Goal: Task Accomplishment & Management: Manage account settings

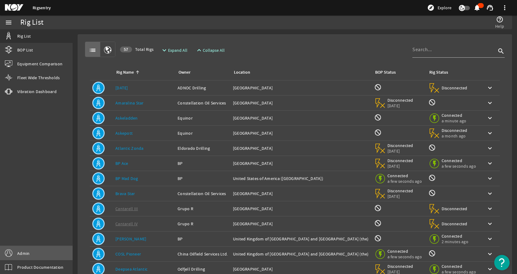
click at [36, 253] on link "Admin" at bounding box center [36, 253] width 73 height 14
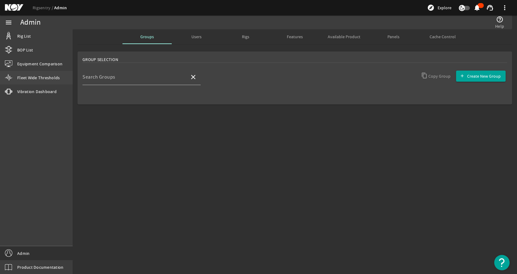
click at [40, 82] on link "Fleet Wide Thresholds" at bounding box center [36, 78] width 73 height 14
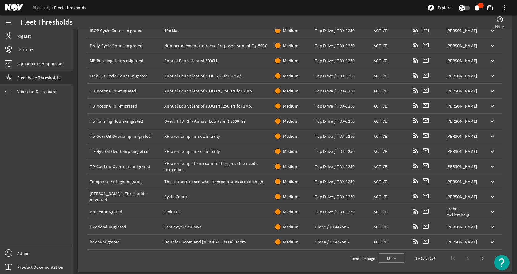
scroll to position [95, 0]
click at [478, 258] on span "Next page" at bounding box center [482, 257] width 15 height 15
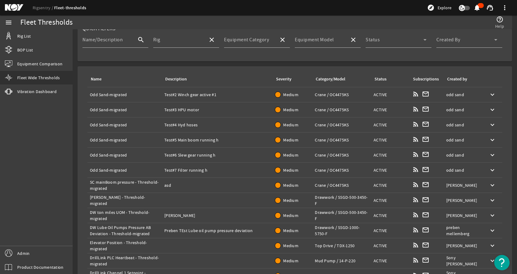
scroll to position [0, 0]
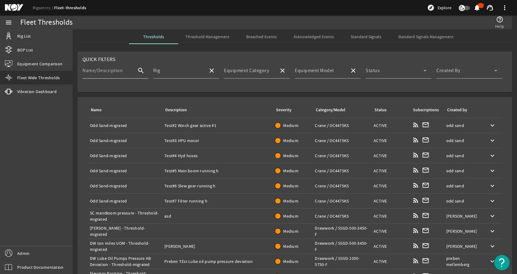
click at [124, 72] on input "Name/Description" at bounding box center [107, 72] width 50 height 7
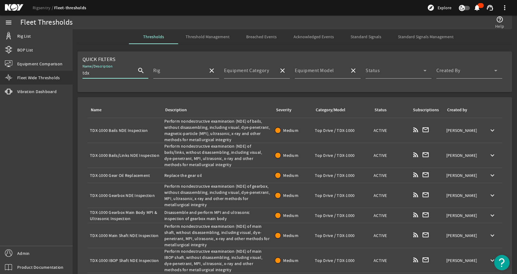
type input "tdx"
click at [133, 128] on div "Name: TDX-1000 Bails NDE Inspection" at bounding box center [125, 130] width 70 height 6
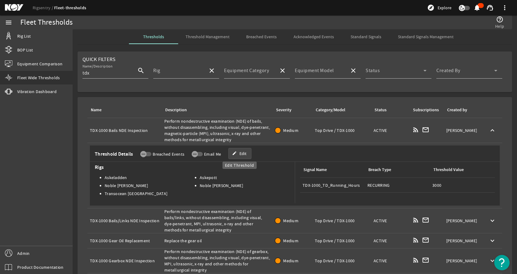
click at [242, 154] on span "Edit" at bounding box center [242, 153] width 7 height 6
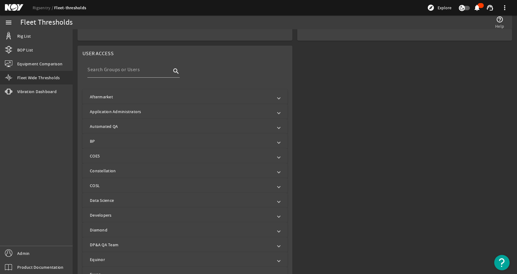
scroll to position [246, 0]
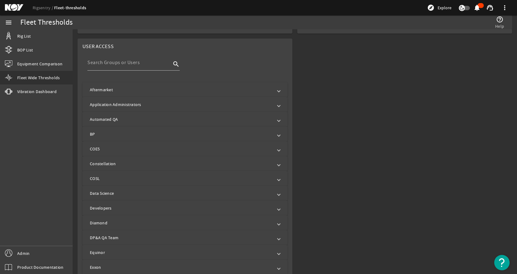
click at [255, 89] on mat-panel-title "Aftermarket" at bounding box center [181, 89] width 183 height 6
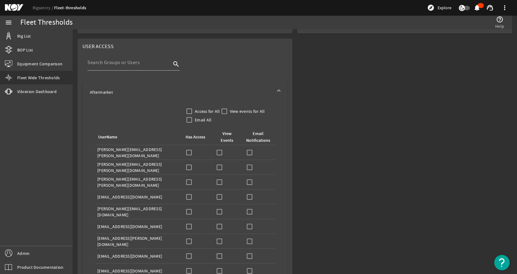
click at [253, 90] on mat-panel-title "Aftermarket" at bounding box center [181, 92] width 183 height 6
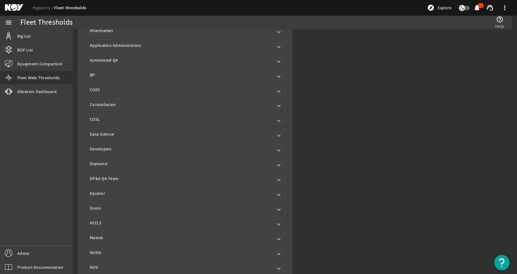
scroll to position [308, 0]
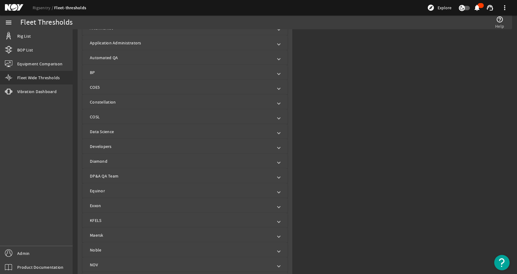
click at [126, 142] on mat-expansion-panel-header "Developers" at bounding box center [184, 146] width 205 height 15
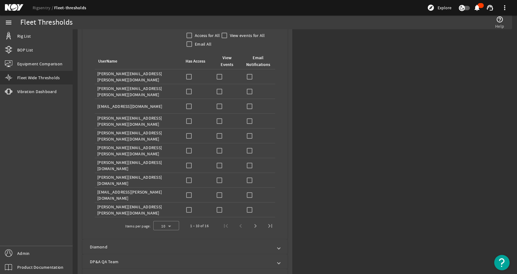
scroll to position [431, 0]
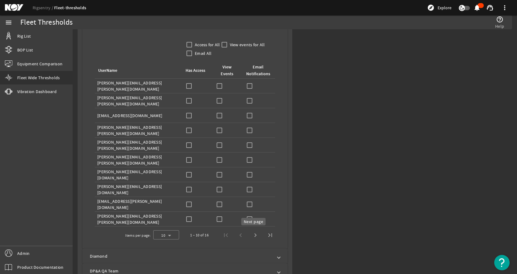
click at [256, 234] on span "Next page" at bounding box center [255, 234] width 15 height 15
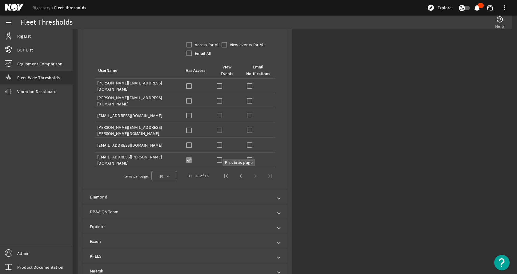
click at [239, 173] on span "Previous page" at bounding box center [240, 175] width 15 height 15
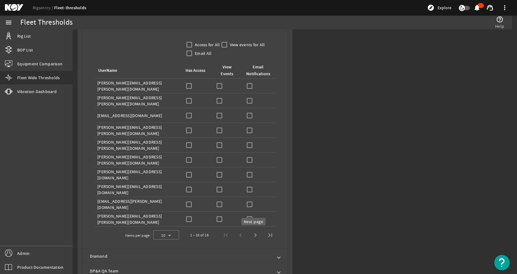
click at [252, 236] on span "Next page" at bounding box center [255, 234] width 15 height 15
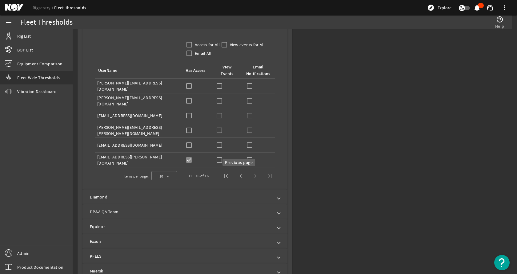
click at [236, 176] on span "Previous page" at bounding box center [240, 175] width 15 height 15
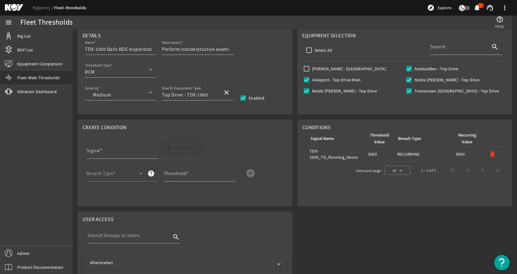
scroll to position [0, 0]
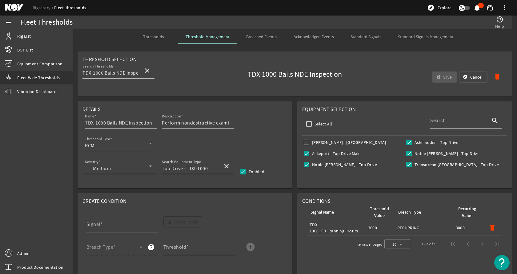
click at [470, 76] on span "Cancel" at bounding box center [476, 77] width 12 height 6
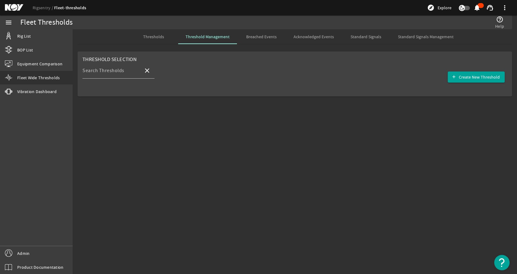
click at [160, 38] on span "Thresholds" at bounding box center [153, 36] width 21 height 4
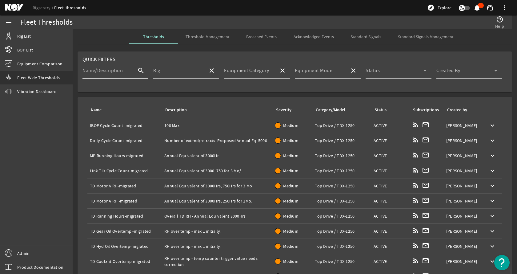
click at [108, 69] on mat-label "Name/Description" at bounding box center [102, 70] width 40 height 6
click at [108, 69] on input "Name/Description" at bounding box center [107, 72] width 50 height 7
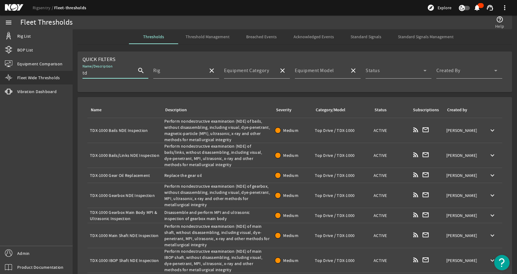
type input "t"
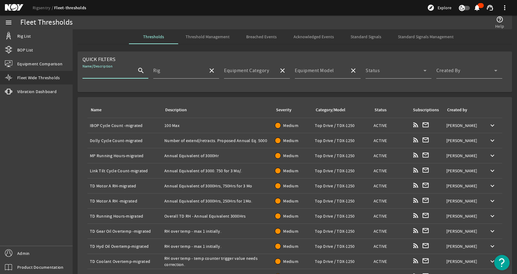
click at [150, 54] on mat-card "Quick Filters Name/Description search Rig close Equipment Category close Equipm…" at bounding box center [295, 71] width 435 height 41
click at [120, 72] on mat-label "Name/Description" at bounding box center [102, 70] width 40 height 6
click at [120, 72] on input "Name/Description" at bounding box center [107, 72] width 50 height 7
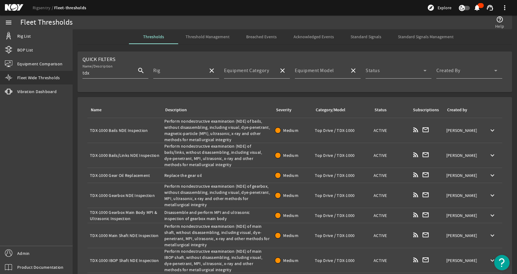
click at [131, 120] on td "Name: TDX-1000 Bails NDE Inspection" at bounding box center [124, 130] width 74 height 25
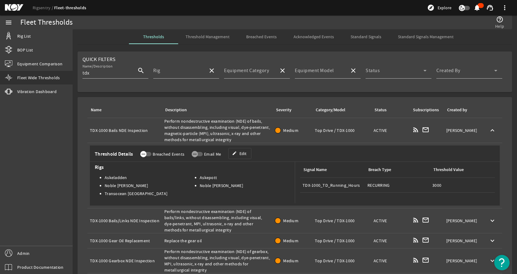
click at [147, 152] on span "button" at bounding box center [145, 154] width 11 height 4
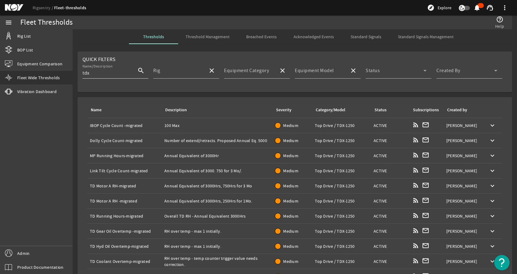
click at [101, 72] on input "tdx" at bounding box center [107, 72] width 50 height 7
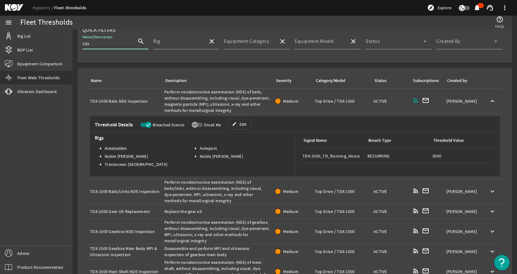
scroll to position [22, 0]
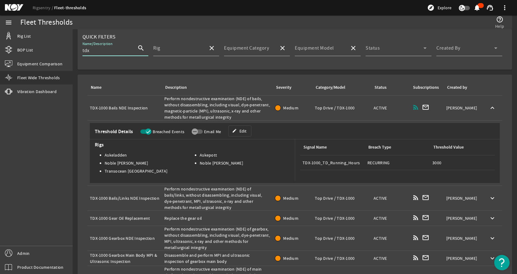
click at [135, 194] on td "Name: TDX-1000 Bails/Links NDE Inspection" at bounding box center [124, 198] width 74 height 25
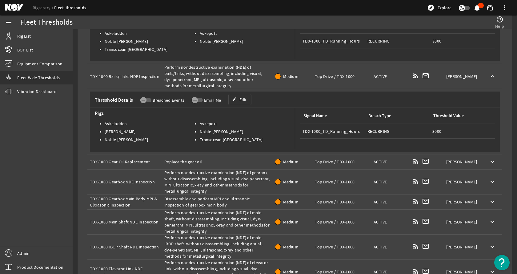
scroll to position [146, 0]
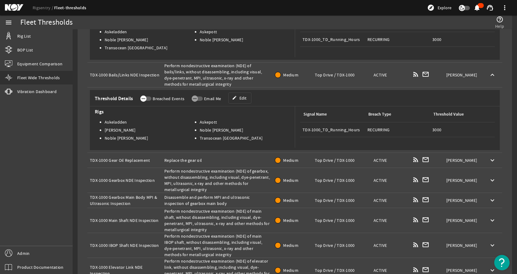
click at [147, 96] on span "button" at bounding box center [145, 98] width 11 height 4
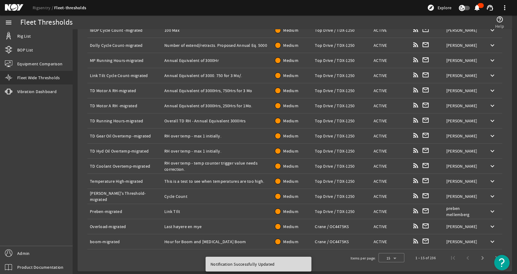
scroll to position [95, 0]
click at [478, 258] on span "Next page" at bounding box center [482, 257] width 15 height 15
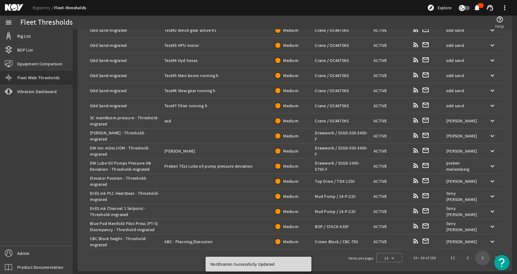
click at [478, 258] on span "Next page" at bounding box center [482, 257] width 15 height 15
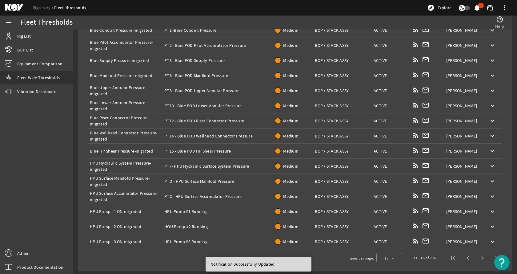
click at [478, 258] on span "Next page" at bounding box center [482, 257] width 15 height 15
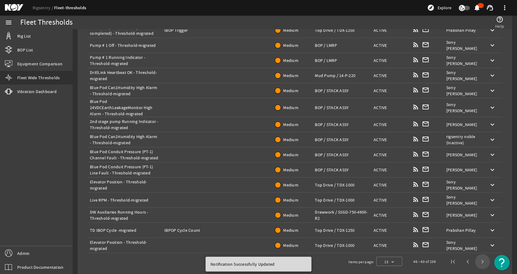
click at [478, 258] on span "Next page" at bounding box center [482, 261] width 15 height 15
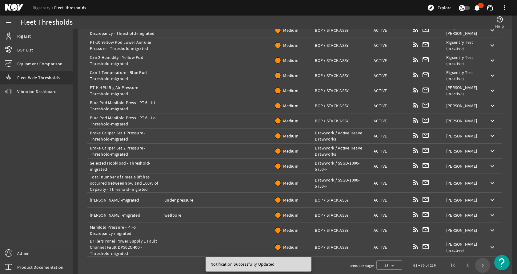
click at [478, 258] on span "Next page" at bounding box center [482, 265] width 15 height 15
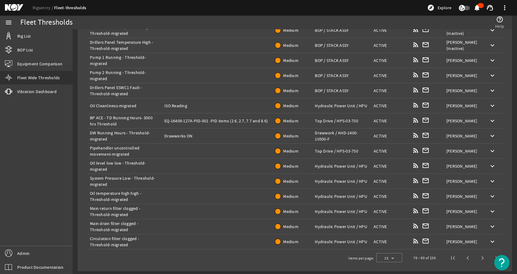
click at [478, 258] on span "Next page" at bounding box center [482, 257] width 15 height 15
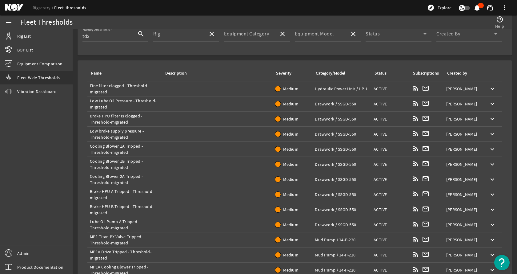
scroll to position [0, 0]
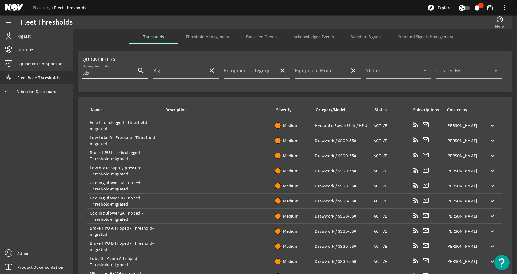
click at [118, 75] on input "tdx" at bounding box center [107, 72] width 50 height 7
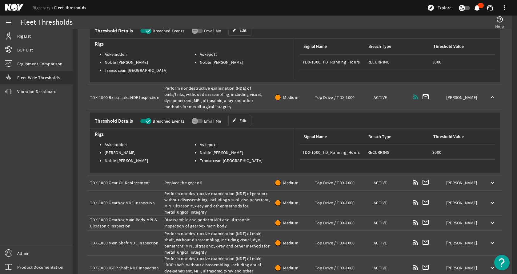
scroll to position [154, 0]
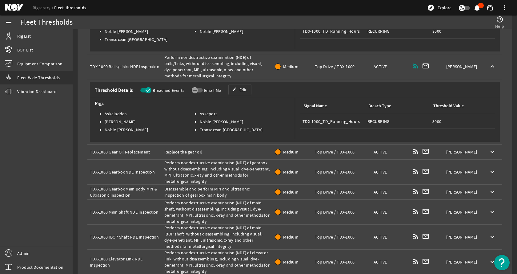
click at [126, 151] on div "Name: TDX-1000 Gear Oil Replacement" at bounding box center [125, 152] width 70 height 6
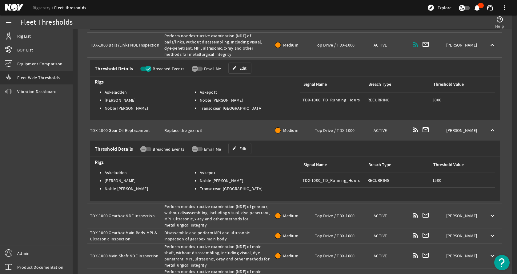
scroll to position [185, 0]
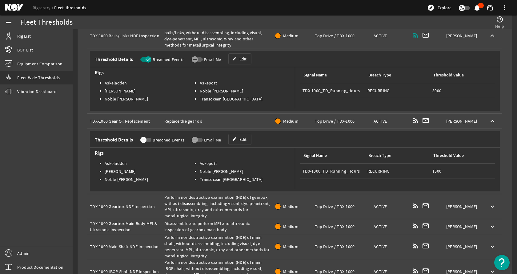
click at [142, 140] on icon "button" at bounding box center [144, 140] width 6 height 6
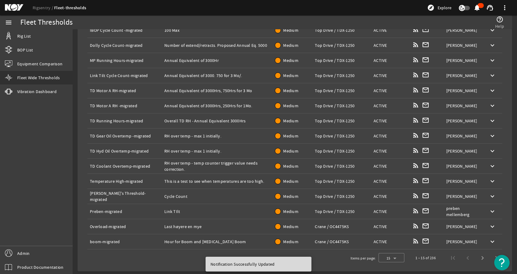
scroll to position [0, 0]
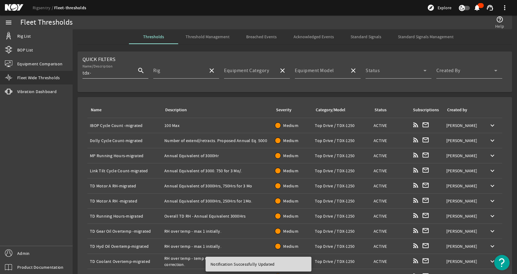
click at [111, 73] on input "tdx-" at bounding box center [107, 72] width 50 height 7
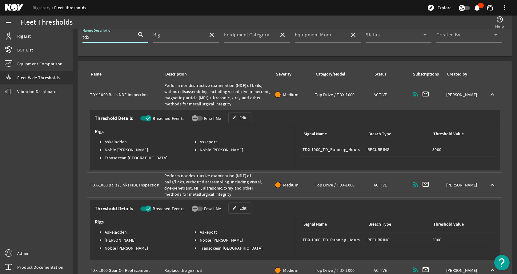
scroll to position [31, 0]
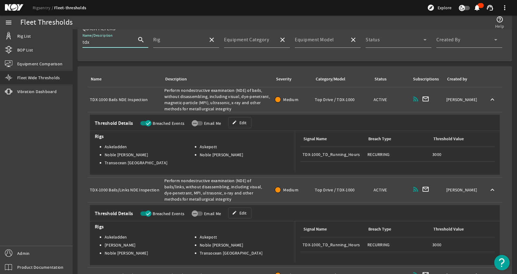
click at [130, 100] on div "Name: TDX-1000 Bails NDE Inspection" at bounding box center [125, 99] width 70 height 6
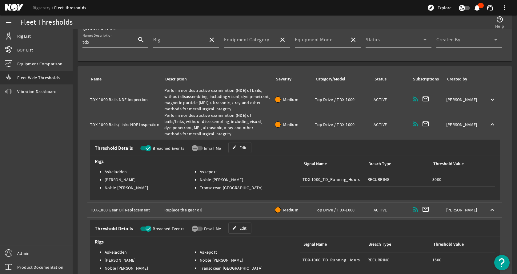
click at [119, 124] on div "Name: TDX-1000 Bails/Links NDE Inspection" at bounding box center [125, 124] width 70 height 6
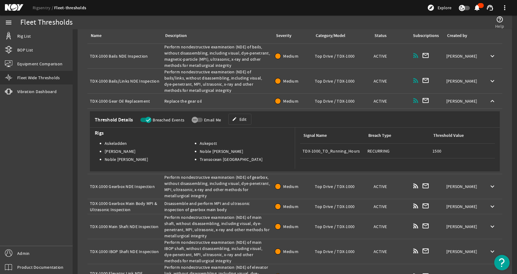
scroll to position [92, 0]
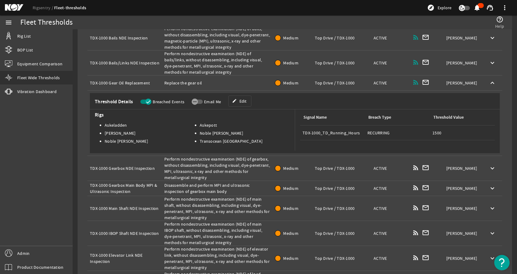
click at [110, 165] on div "Name: TDX-1000 Gearbox NDE Inspection" at bounding box center [125, 168] width 70 height 6
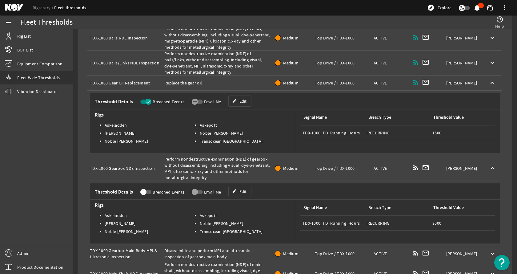
click at [146, 190] on icon "button" at bounding box center [144, 192] width 6 height 6
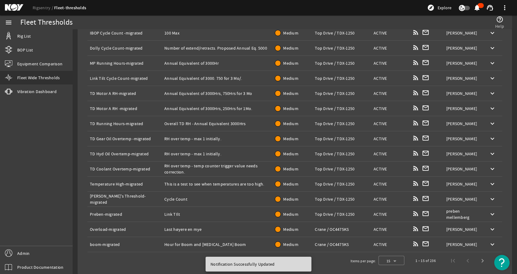
scroll to position [0, 0]
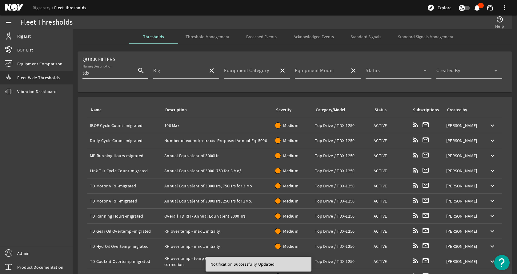
click at [111, 69] on div "Name/Description tdx" at bounding box center [107, 70] width 50 height 16
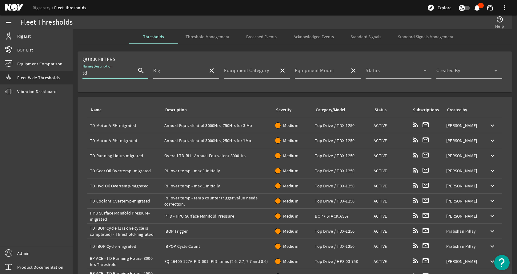
type input "tdx"
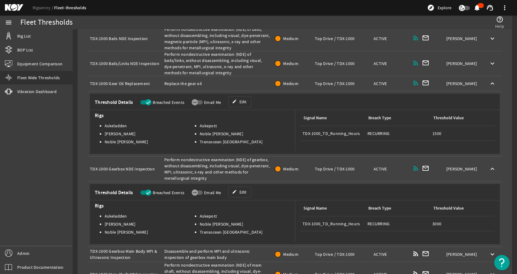
scroll to position [92, 0]
click at [122, 84] on div "Name: TDX-1000 Gear Oil Replacement" at bounding box center [125, 83] width 70 height 6
